Goal: Download file/media

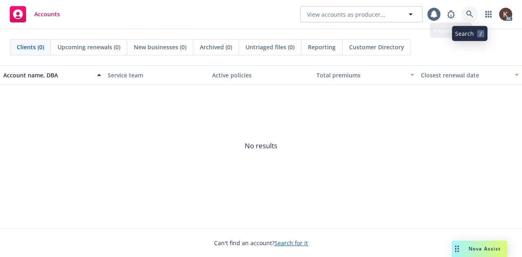
click at [464, 12] on link at bounding box center [469, 14] width 16 height 16
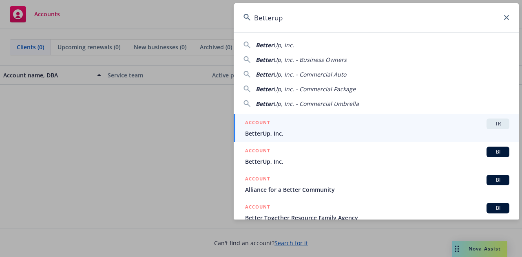
type input "Betterup"
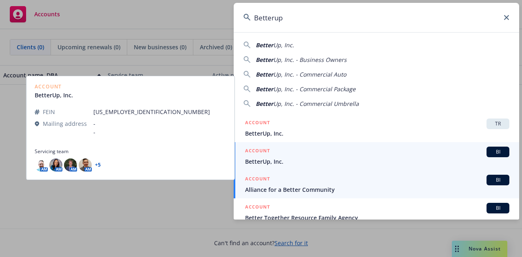
click at [266, 161] on span "BetterUp, Inc." at bounding box center [377, 161] width 264 height 9
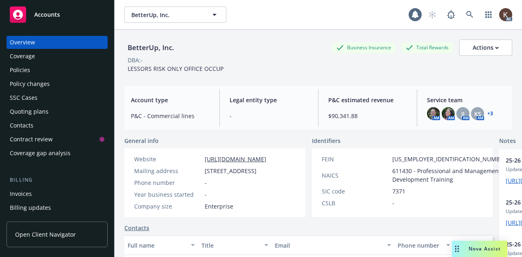
click at [64, 66] on div "Policies" at bounding box center [57, 70] width 95 height 13
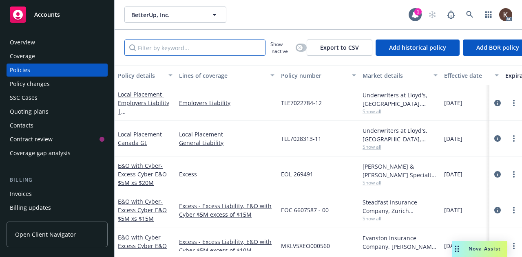
click at [193, 49] on input "Filter by keyword..." at bounding box center [194, 48] width 141 height 16
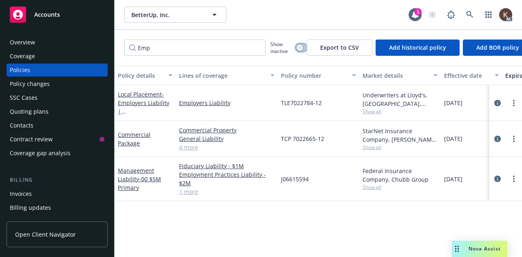
click at [300, 48] on icon "button" at bounding box center [299, 47] width 3 height 3
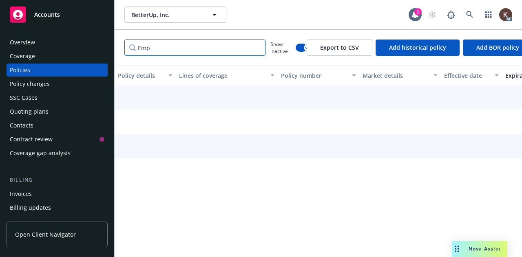
click at [198, 44] on input "Emp" at bounding box center [194, 48] width 141 height 16
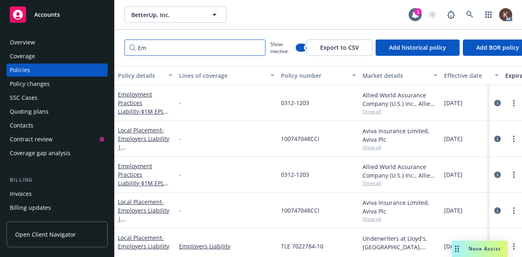
type input "E"
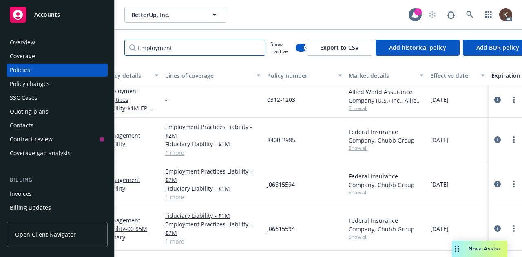
scroll to position [44, 0]
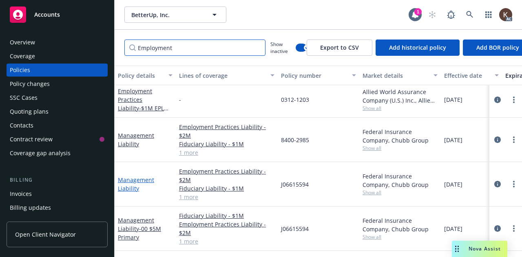
type input "Employment"
click at [122, 182] on link "Management Liability" at bounding box center [136, 184] width 36 height 16
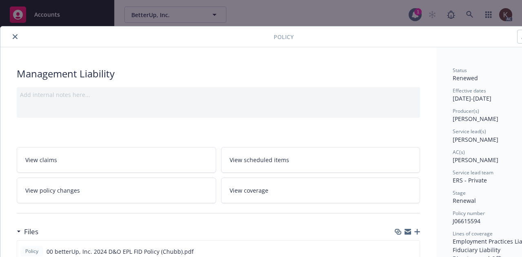
scroll to position [71, 0]
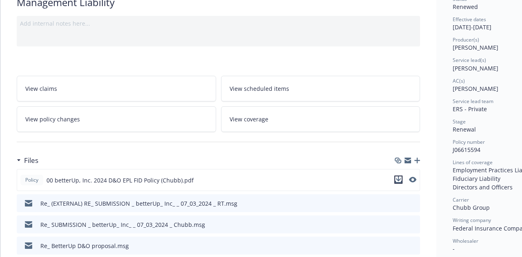
click at [398, 179] on icon "download file" at bounding box center [398, 179] width 7 height 7
